Goal: Transaction & Acquisition: Obtain resource

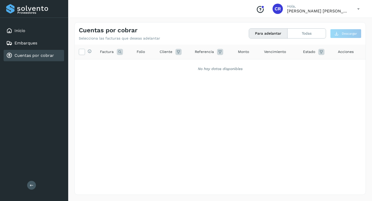
click at [46, 58] on link "Cuentas por cobrar" at bounding box center [34, 55] width 40 height 5
click at [36, 33] on div "Inicio" at bounding box center [34, 30] width 61 height 11
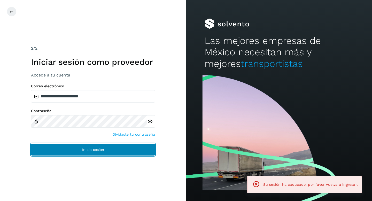
click at [109, 150] on button "Inicia sesión" at bounding box center [93, 150] width 124 height 12
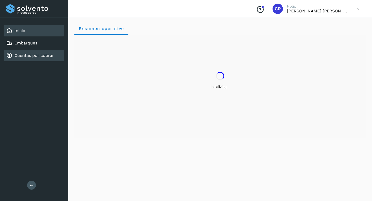
click at [40, 57] on link "Cuentas por cobrar" at bounding box center [34, 55] width 40 height 5
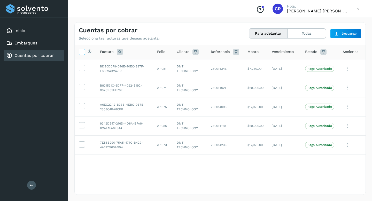
click at [83, 51] on icon at bounding box center [81, 51] width 5 height 5
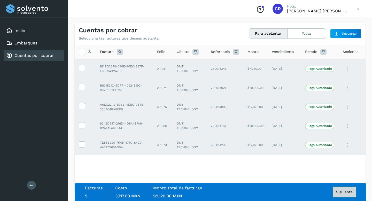
click at [339, 190] on span "Siguiente" at bounding box center [345, 192] width 17 height 4
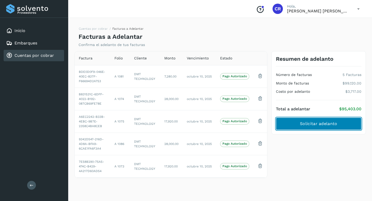
click at [306, 127] on button "Solicitar adelanto" at bounding box center [319, 124] width 86 height 12
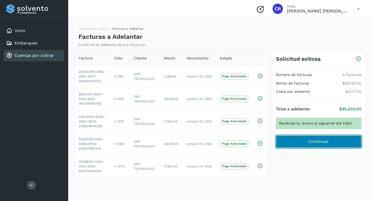
click at [313, 139] on span "Continuar" at bounding box center [319, 142] width 21 height 6
